Goal: Check status: Check status

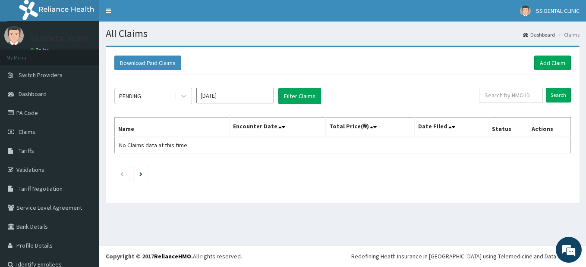
click at [253, 98] on input "[DATE]" at bounding box center [235, 96] width 78 height 16
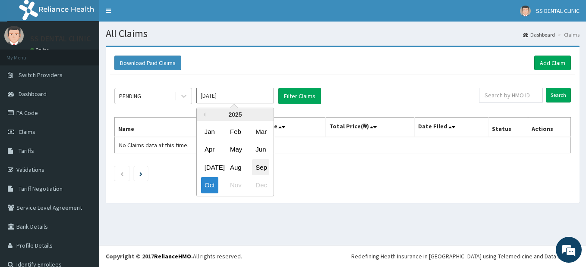
click at [261, 167] on div "Sep" at bounding box center [260, 168] width 17 height 16
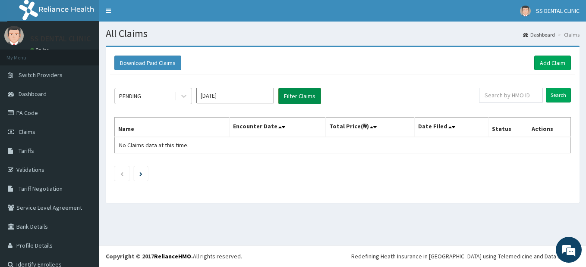
click at [285, 98] on button "Filter Claims" at bounding box center [299, 96] width 43 height 16
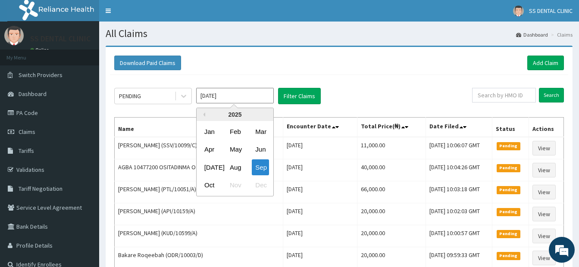
click at [258, 96] on input "[DATE]" at bounding box center [235, 96] width 78 height 16
click at [241, 152] on div "May" at bounding box center [234, 150] width 17 height 16
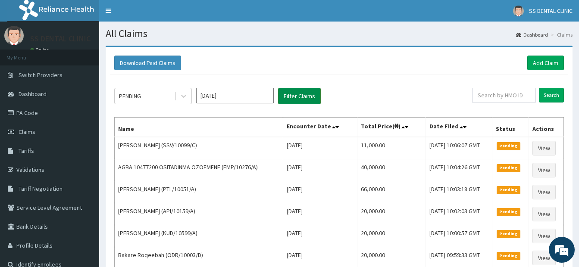
click at [301, 96] on button "Filter Claims" at bounding box center [299, 96] width 43 height 16
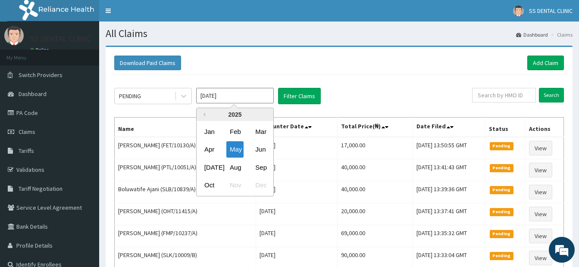
click at [244, 94] on input "[DATE]" at bounding box center [235, 96] width 78 height 16
click at [258, 148] on div "Jun" at bounding box center [260, 150] width 17 height 16
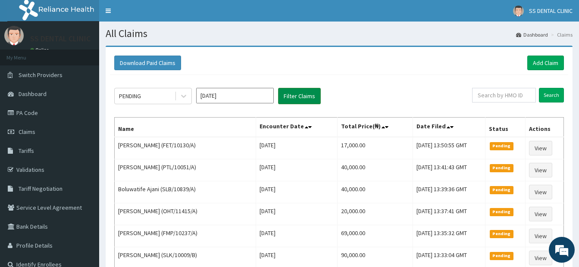
click at [297, 92] on button "Filter Claims" at bounding box center [299, 96] width 43 height 16
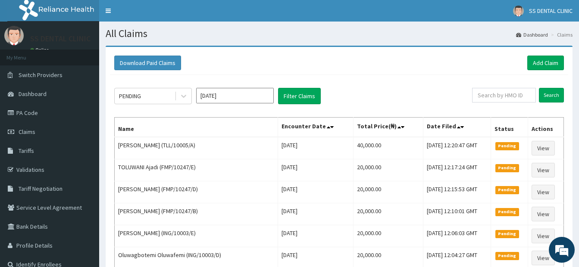
click at [240, 95] on input "[DATE]" at bounding box center [235, 96] width 78 height 16
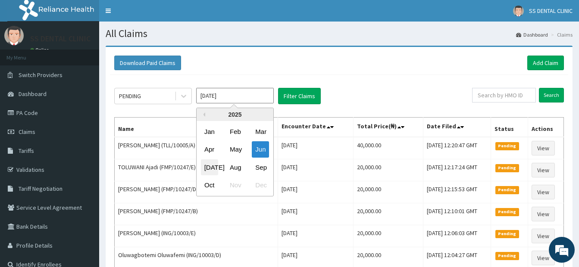
click at [210, 167] on div "[DATE]" at bounding box center [209, 168] width 17 height 16
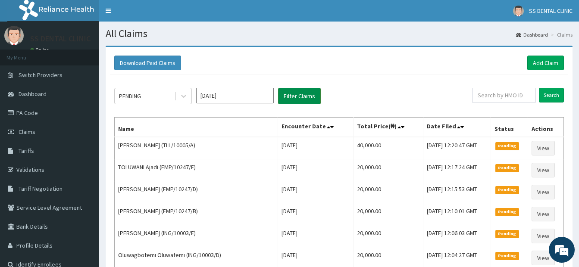
click at [304, 95] on button "Filter Claims" at bounding box center [299, 96] width 43 height 16
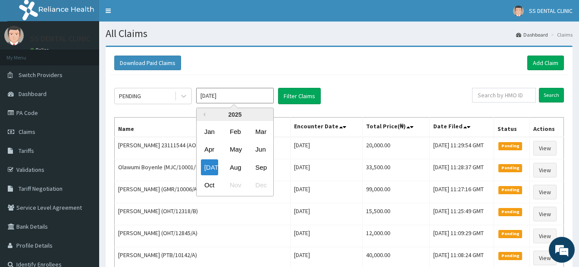
click at [234, 99] on input "[DATE]" at bounding box center [235, 96] width 78 height 16
click at [213, 185] on div "Oct" at bounding box center [209, 186] width 17 height 16
type input "[DATE]"
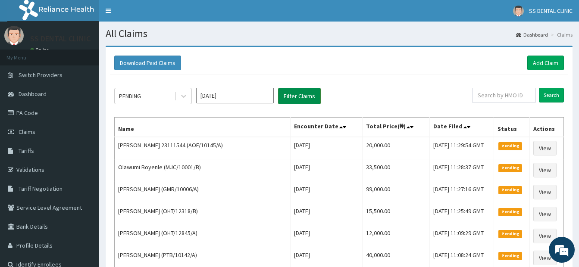
click at [302, 103] on button "Filter Claims" at bounding box center [299, 96] width 43 height 16
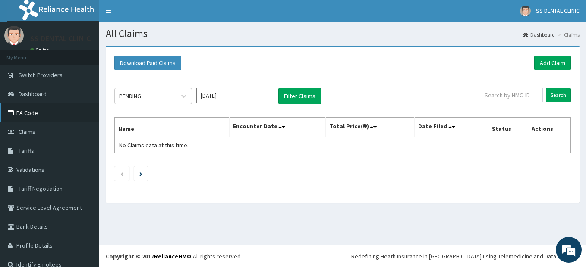
click at [24, 110] on link "PA Code" at bounding box center [49, 112] width 99 height 19
